Goal: Transaction & Acquisition: Purchase product/service

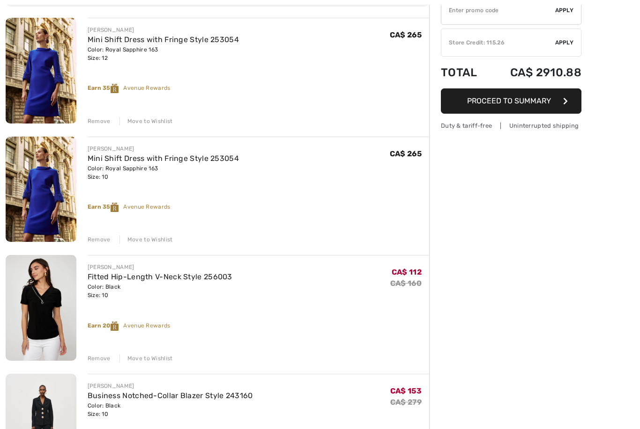
scroll to position [121, 0]
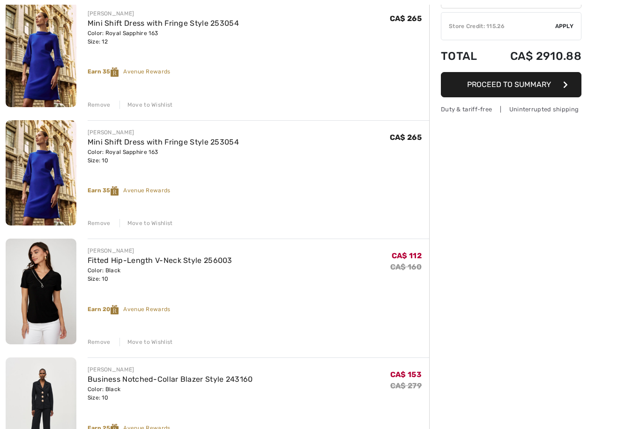
click at [103, 104] on div "Remove" at bounding box center [99, 105] width 23 height 8
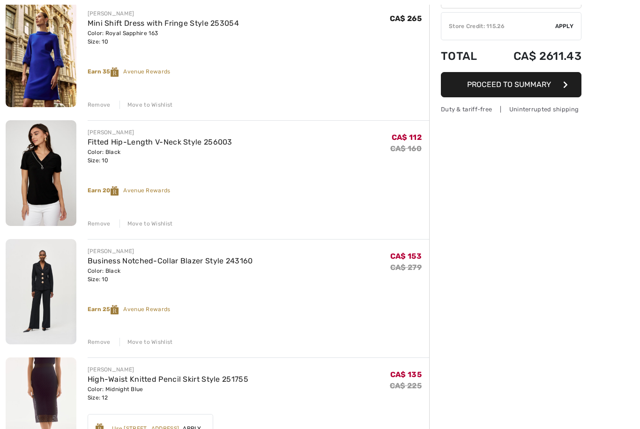
click at [103, 104] on div "Remove" at bounding box center [99, 105] width 23 height 8
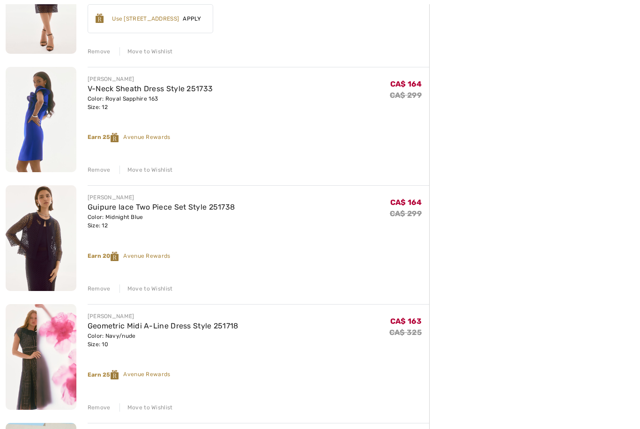
scroll to position [413, 0]
click at [95, 167] on div "Remove" at bounding box center [99, 170] width 23 height 8
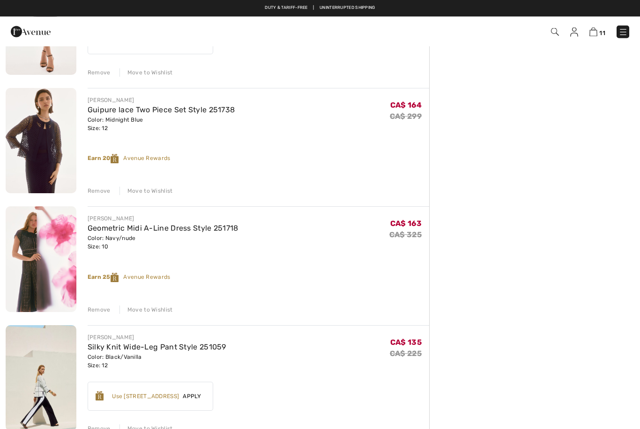
scroll to position [391, 0]
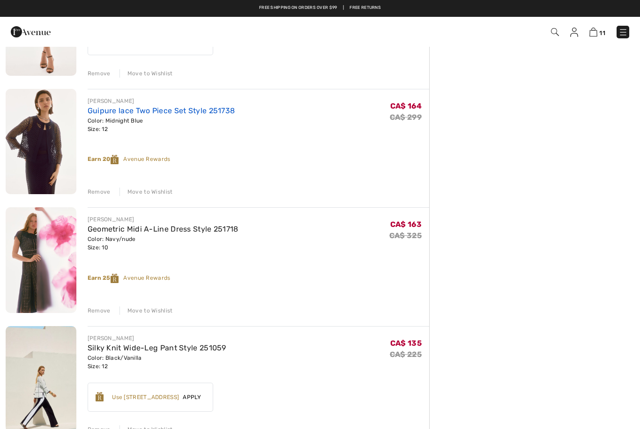
click at [98, 114] on link "Guipure lace Two Piece Set Style 251738" at bounding box center [161, 110] width 147 height 9
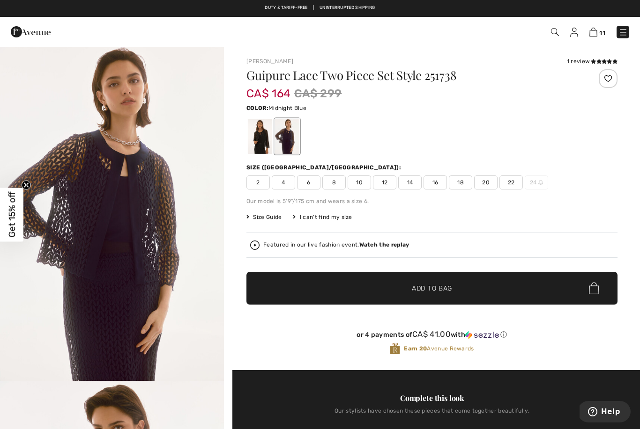
click at [355, 186] on span "10" at bounding box center [358, 183] width 23 height 14
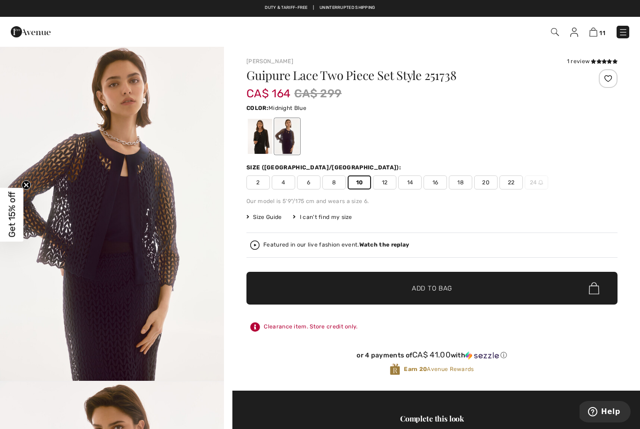
click at [407, 288] on span "✔ Added to Bag" at bounding box center [417, 289] width 57 height 10
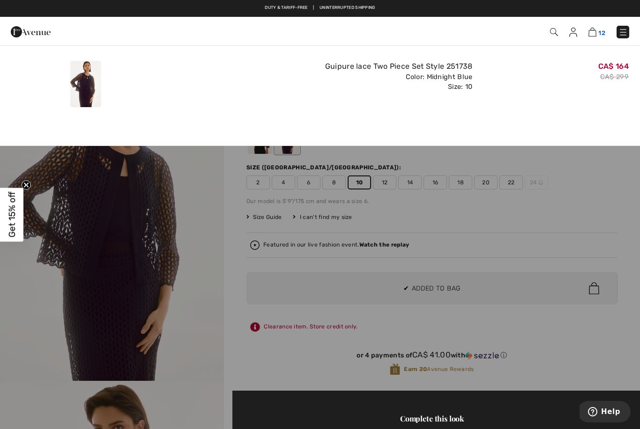
click at [591, 37] on img at bounding box center [592, 32] width 8 height 9
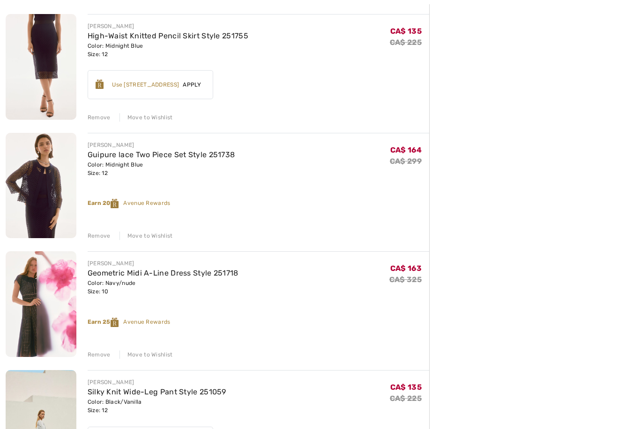
scroll to position [376, 0]
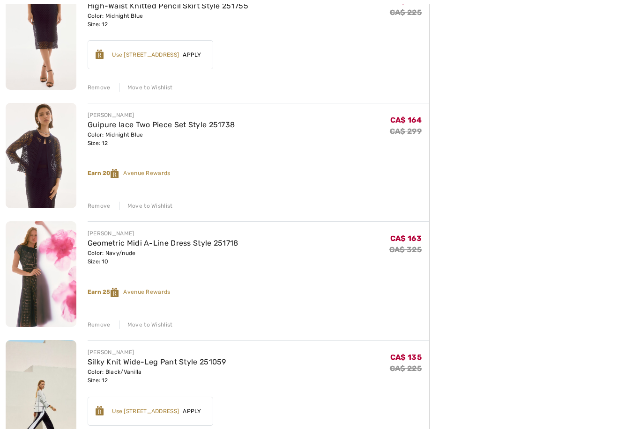
click at [96, 205] on div "Remove" at bounding box center [99, 206] width 23 height 8
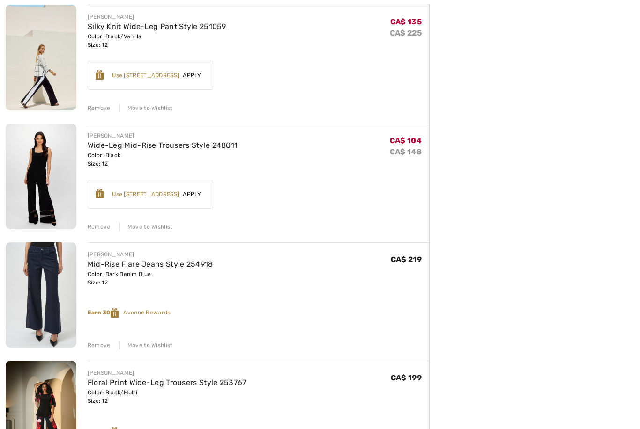
scroll to position [594, 0]
click at [99, 108] on div "Remove" at bounding box center [99, 108] width 23 height 8
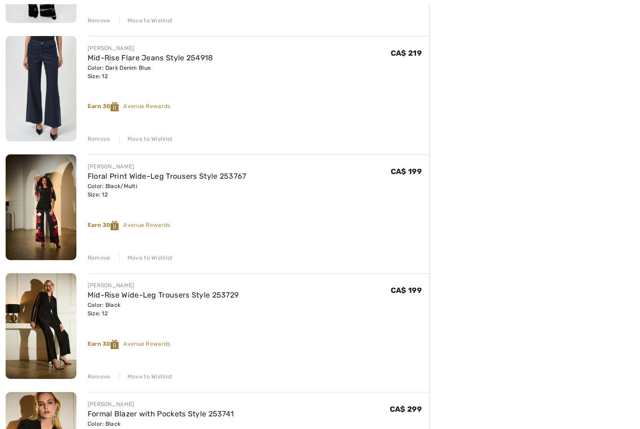
scroll to position [681, 0]
click at [101, 139] on div "Remove" at bounding box center [99, 139] width 23 height 8
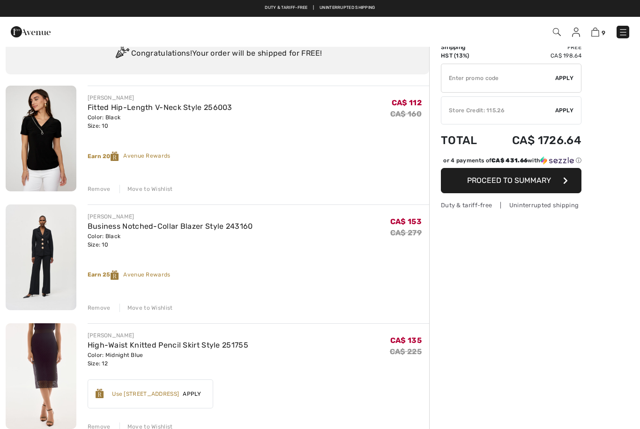
scroll to position [0, 0]
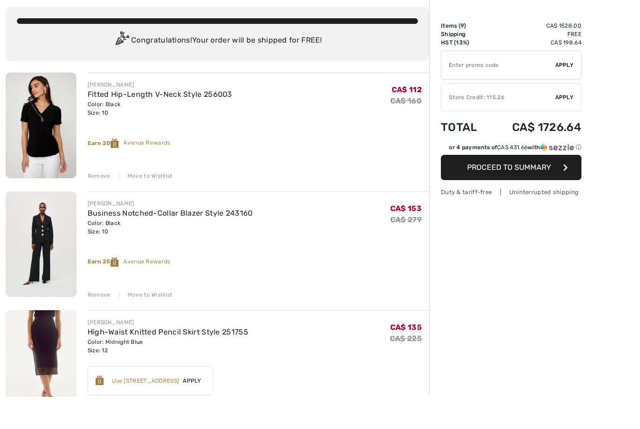
scroll to position [50, 0]
